Goal: Answer question/provide support

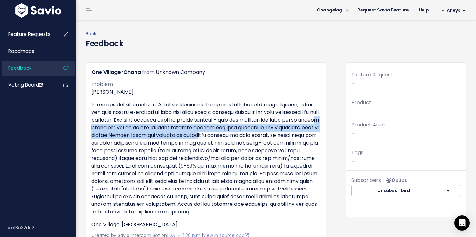
drag, startPoint x: 172, startPoint y: 129, endPoint x: 290, endPoint y: 145, distance: 118.6
click at [292, 139] on p at bounding box center [205, 158] width 229 height 115
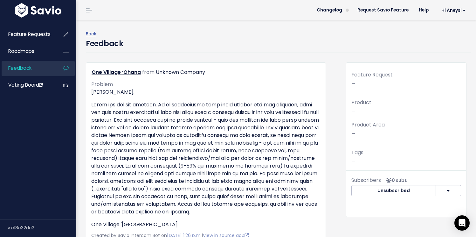
drag, startPoint x: 277, startPoint y: 156, endPoint x: 277, endPoint y: 164, distance: 8.0
click at [277, 156] on p at bounding box center [205, 158] width 229 height 115
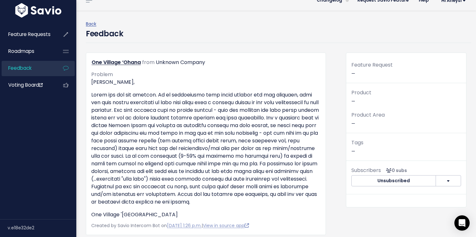
scroll to position [120, 0]
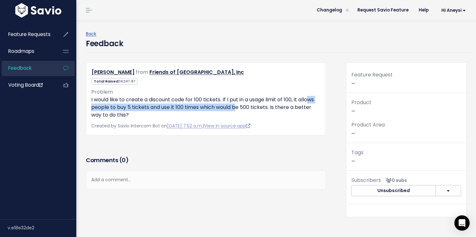
drag, startPoint x: 100, startPoint y: 110, endPoint x: 257, endPoint y: 107, distance: 157.2
click at [257, 107] on p "I would like to create a discount code for 100 tickets. If I put in a usage lim…" at bounding box center [205, 107] width 229 height 23
click at [220, 107] on p "I would like to create a discount code for 100 tickets. If I put in a usage lim…" at bounding box center [205, 107] width 229 height 23
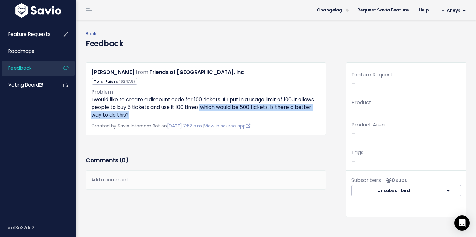
drag, startPoint x: 218, startPoint y: 108, endPoint x: 309, endPoint y: 114, distance: 90.9
click at [314, 112] on p "I would like to create a discount code for 100 tickets. If I put in a usage lim…" at bounding box center [205, 107] width 229 height 23
click at [290, 116] on p "I would like to create a discount code for 100 tickets. If I put in a usage lim…" at bounding box center [205, 107] width 229 height 23
